Goal: Transaction & Acquisition: Purchase product/service

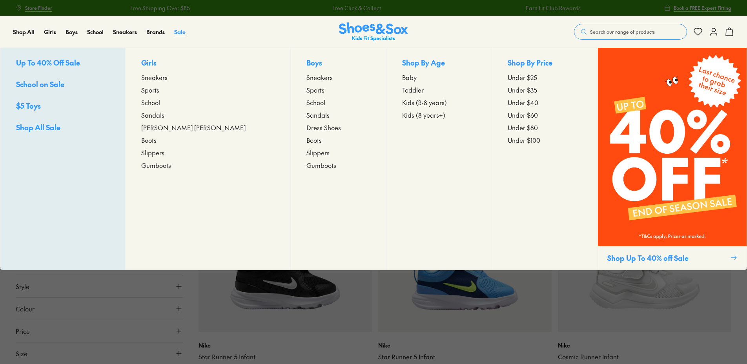
click at [175, 33] on span "Sale" at bounding box center [179, 32] width 11 height 8
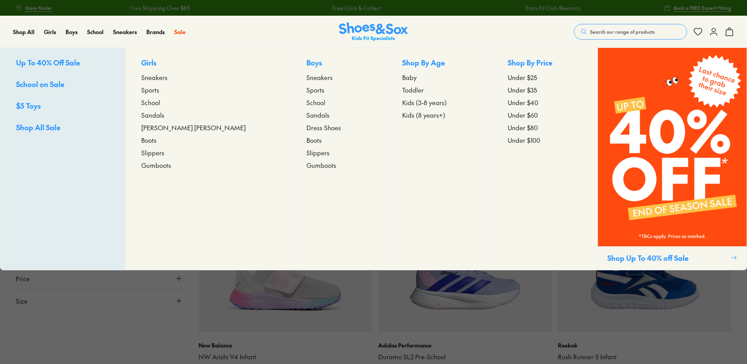
click at [307, 63] on p "Boys" at bounding box center [339, 63] width 64 height 12
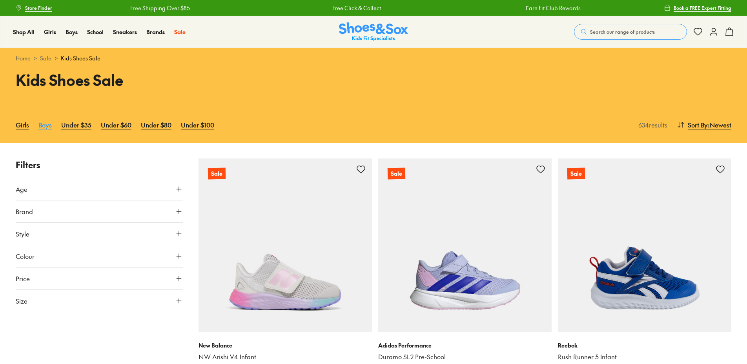
click at [44, 126] on link "Boys" at bounding box center [44, 124] width 13 height 17
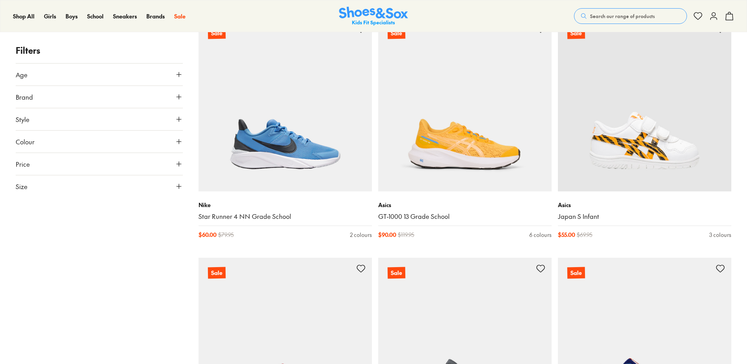
scroll to position [1099, 0]
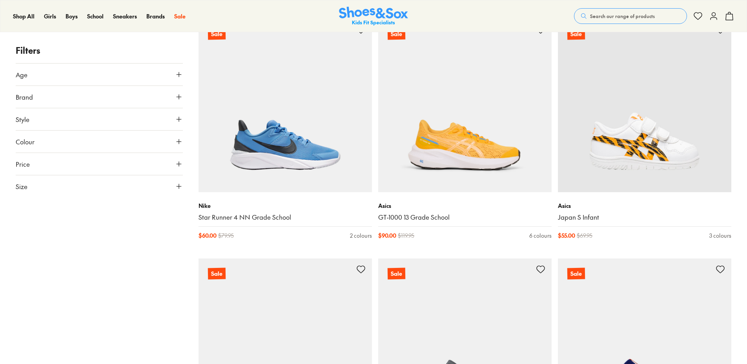
drag, startPoint x: 615, startPoint y: 95, endPoint x: 153, endPoint y: 237, distance: 483.7
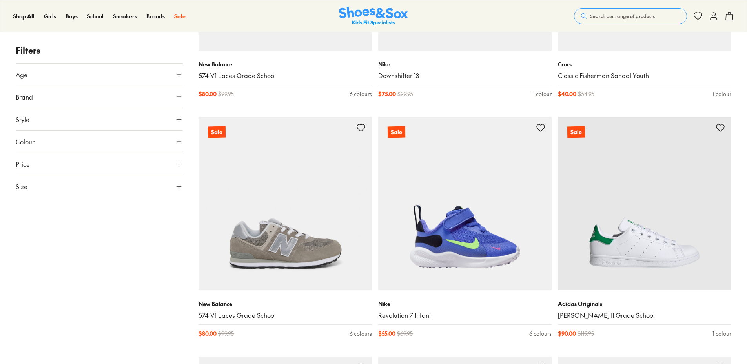
scroll to position [2080, 0]
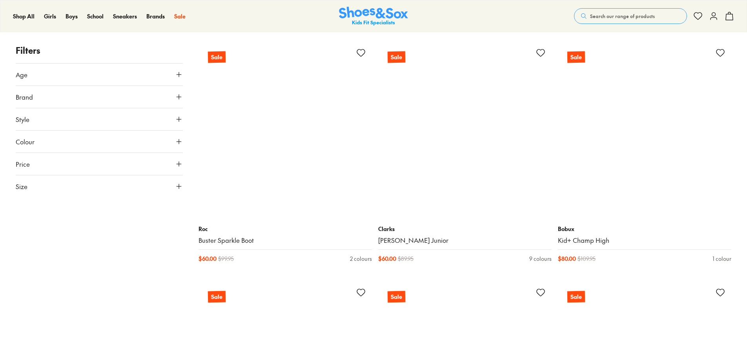
scroll to position [4121, 0]
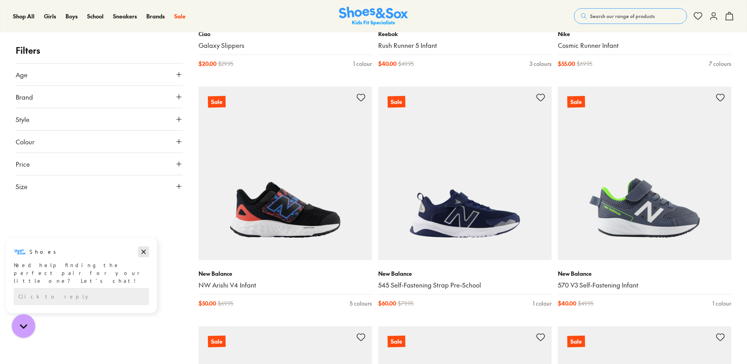
click at [144, 253] on icon "Dismiss campaign" at bounding box center [144, 251] width 8 height 9
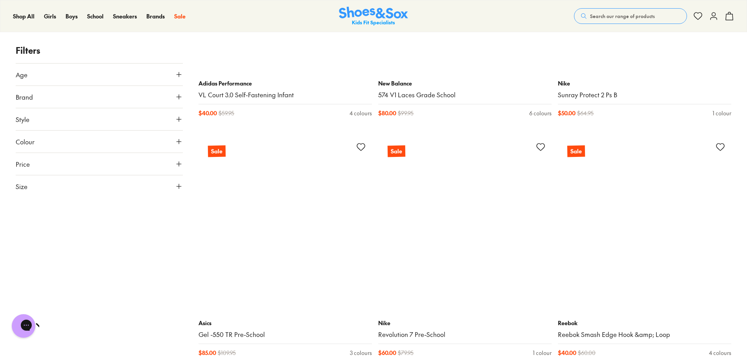
scroll to position [9616, 0]
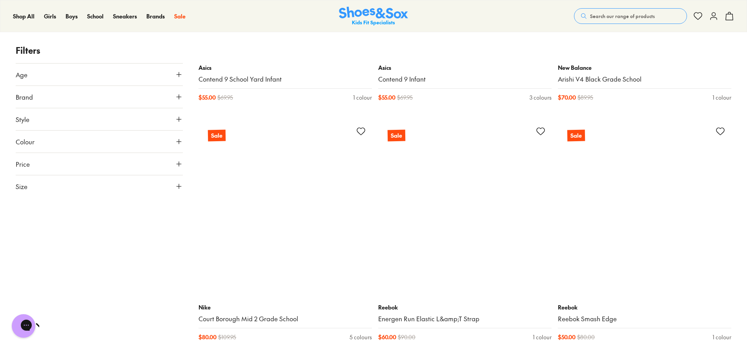
scroll to position [11068, 0]
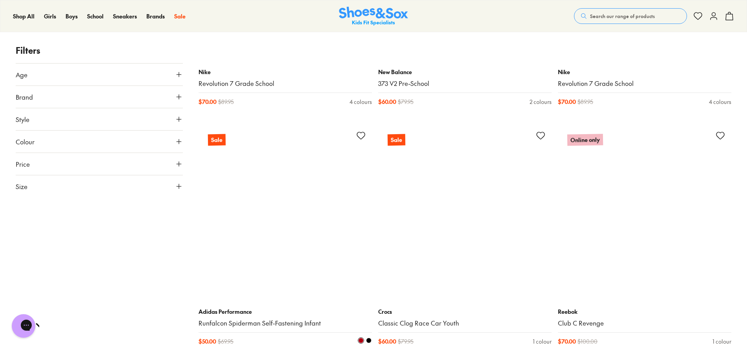
scroll to position [13540, 0]
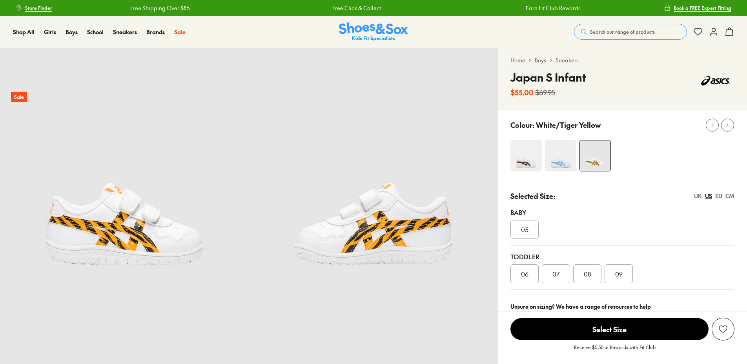
select select "*"
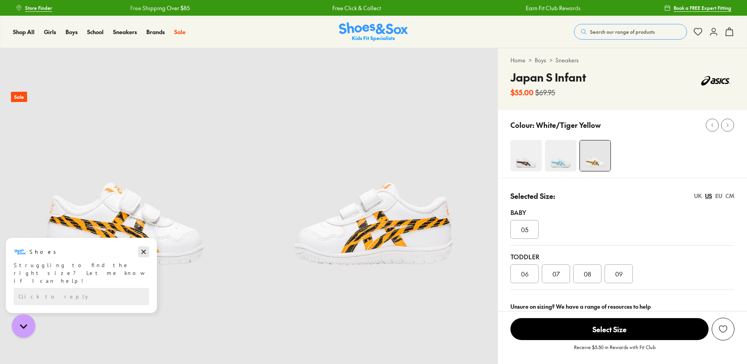
click at [147, 250] on icon "Dismiss campaign" at bounding box center [144, 251] width 8 height 9
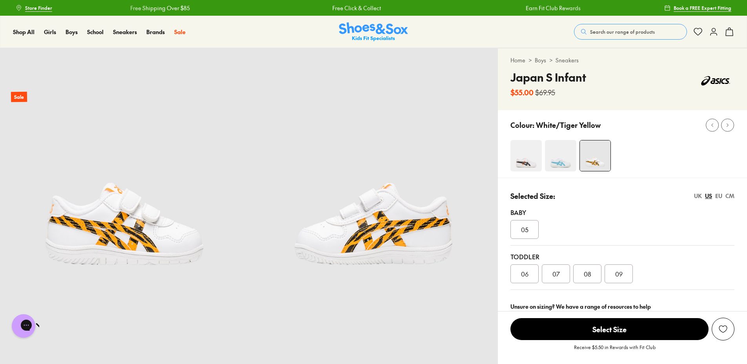
click at [527, 162] on img at bounding box center [526, 155] width 31 height 31
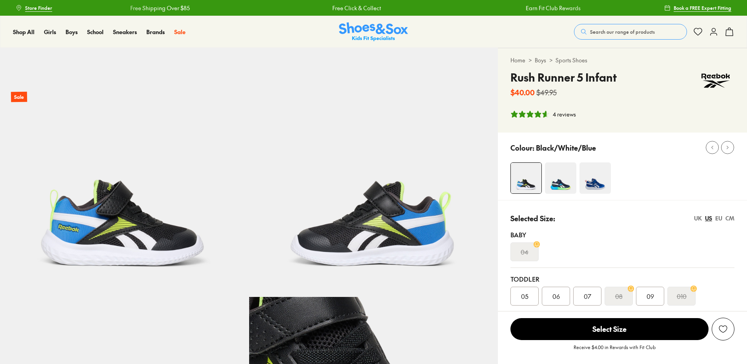
select select "*"
click at [731, 218] on div "CM" at bounding box center [730, 218] width 9 height 8
click at [701, 218] on div "UK" at bounding box center [698, 218] width 8 height 8
click at [719, 219] on div "EU" at bounding box center [718, 218] width 7 height 8
click at [563, 299] on div "22" at bounding box center [556, 296] width 28 height 19
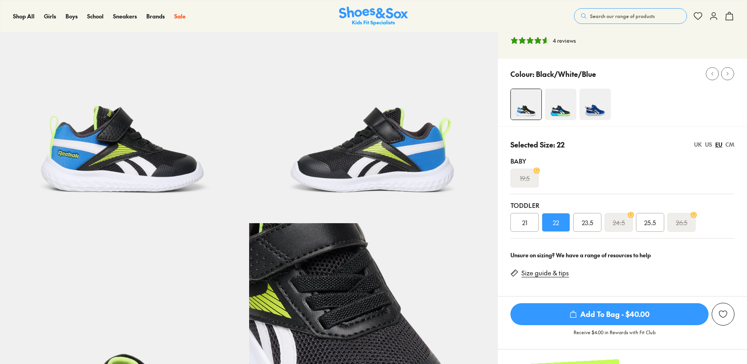
scroll to position [78, 0]
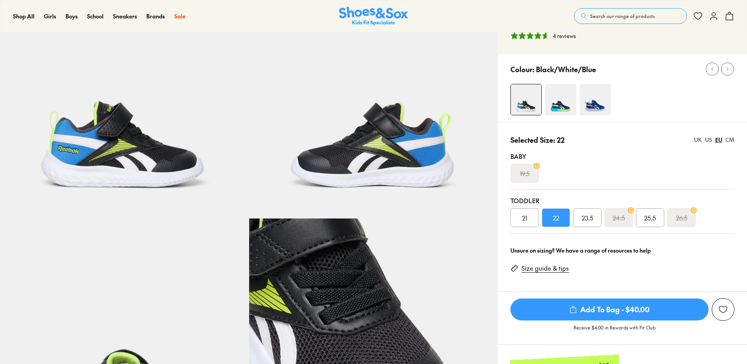
click at [554, 272] on link "Size guide & tips" at bounding box center [545, 268] width 47 height 9
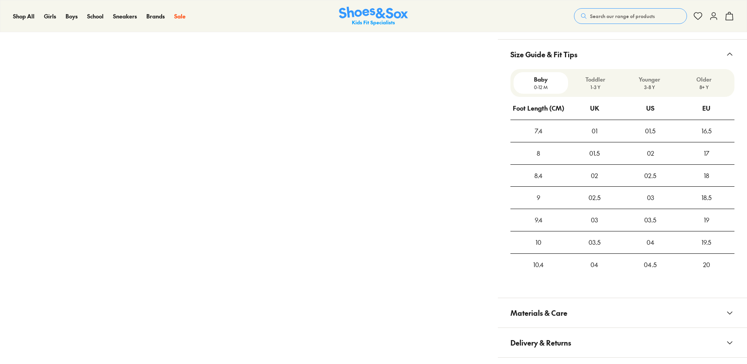
scroll to position [561, 0]
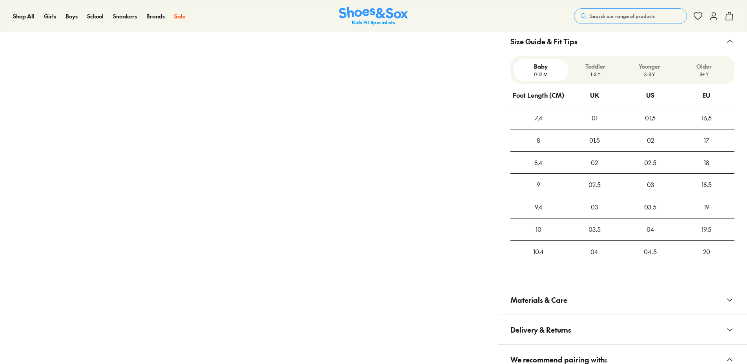
click at [594, 68] on p "Toddler" at bounding box center [595, 66] width 48 height 8
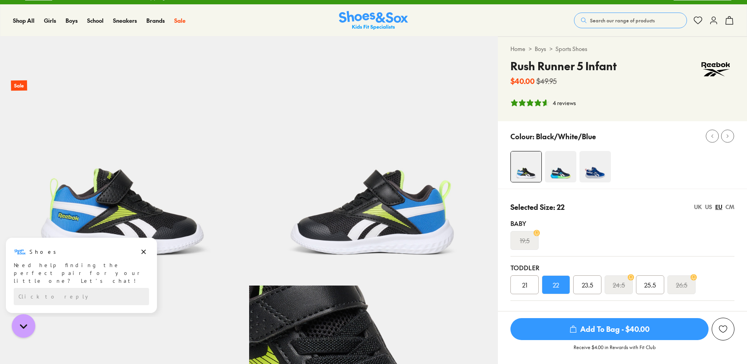
scroll to position [0, 0]
click at [143, 252] on icon "Dismiss campaign" at bounding box center [144, 251] width 8 height 9
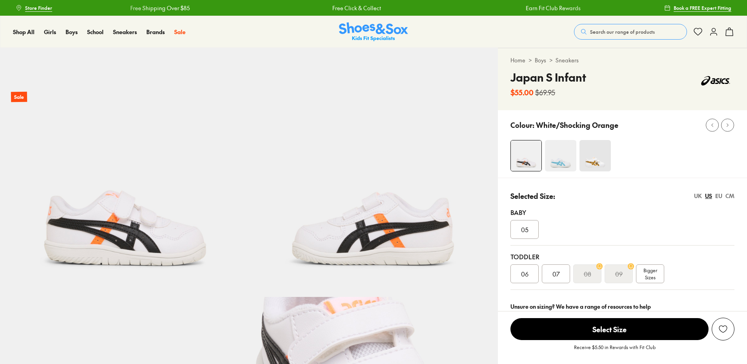
click at [568, 162] on img at bounding box center [560, 155] width 31 height 31
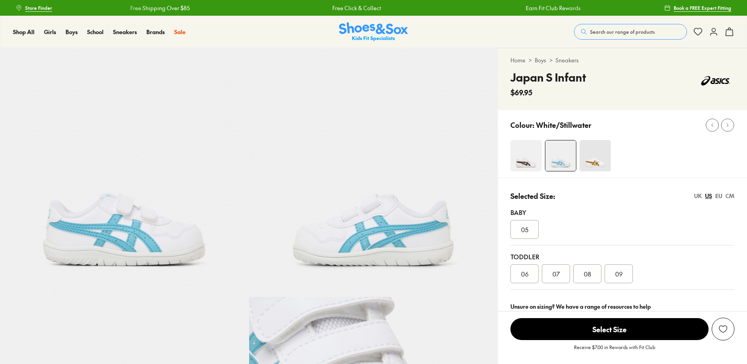
select select "*"
click at [599, 154] on img at bounding box center [595, 155] width 31 height 31
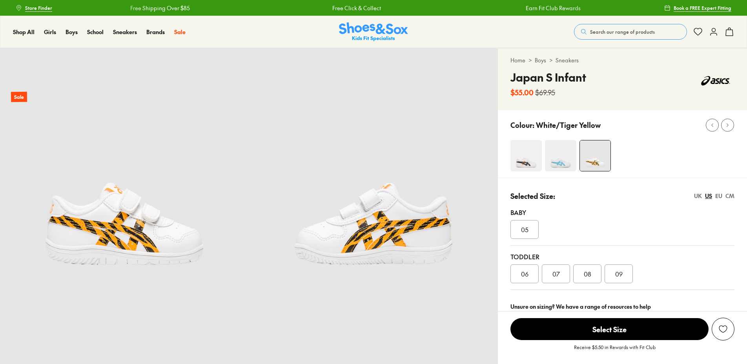
click at [533, 156] on img at bounding box center [526, 155] width 31 height 31
select select "*"
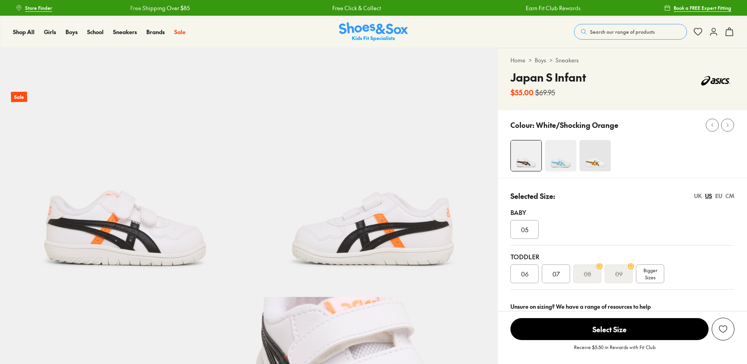
select select "*"
click at [593, 156] on img at bounding box center [595, 155] width 31 height 31
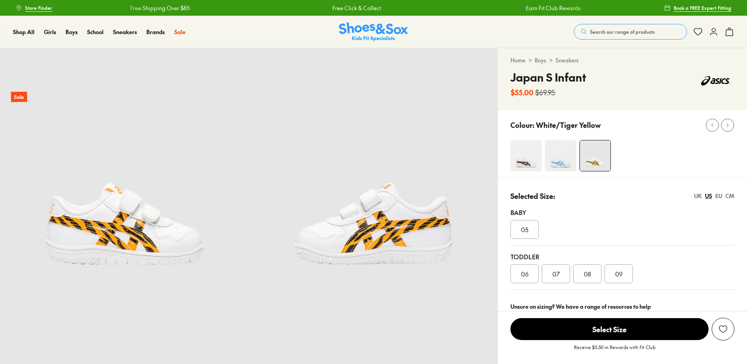
select select "*"
